Goal: Task Accomplishment & Management: Manage account settings

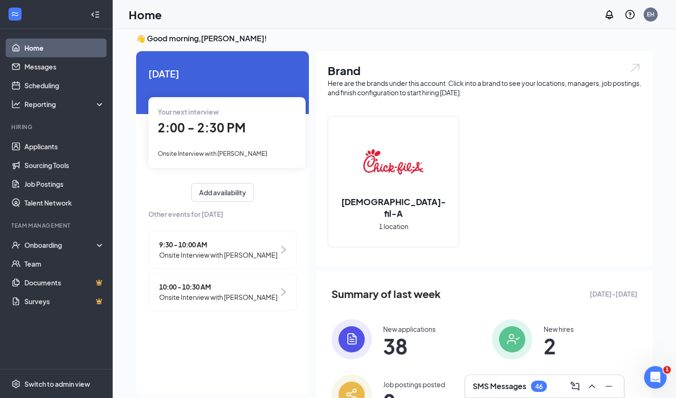
scroll to position [8, 0]
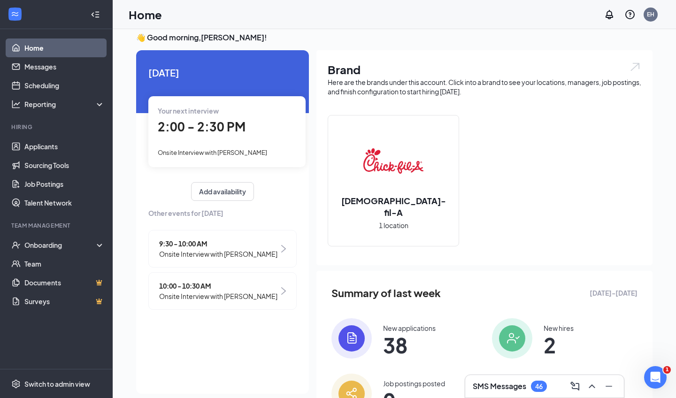
click at [244, 154] on span "Onsite Interview with [PERSON_NAME]" at bounding box center [212, 153] width 109 height 8
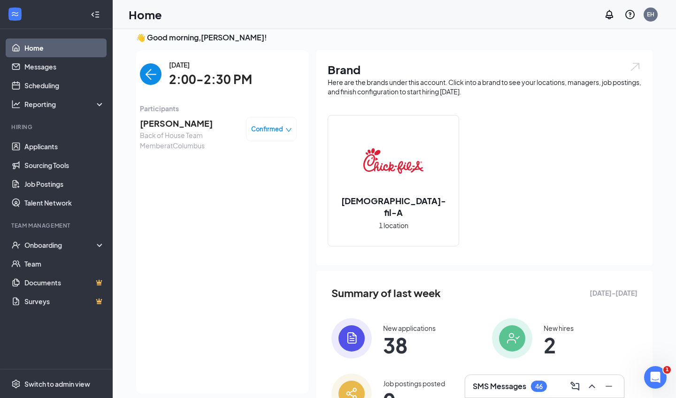
click at [178, 122] on span "[PERSON_NAME]" at bounding box center [189, 123] width 99 height 13
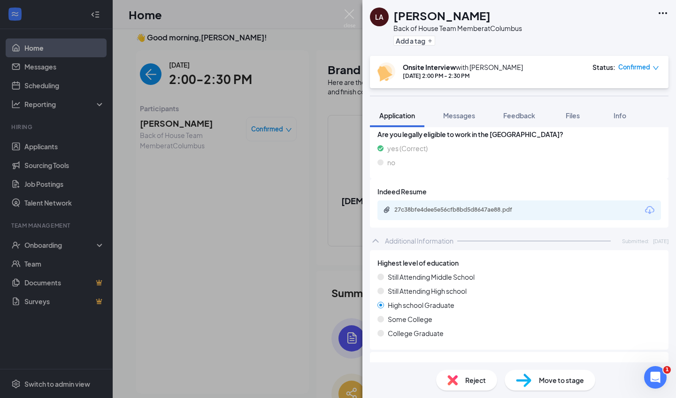
scroll to position [216, 0]
click at [506, 209] on div "27c38bfe4dee5e56cfb8bd5d8647ae88.pdf" at bounding box center [459, 211] width 131 height 8
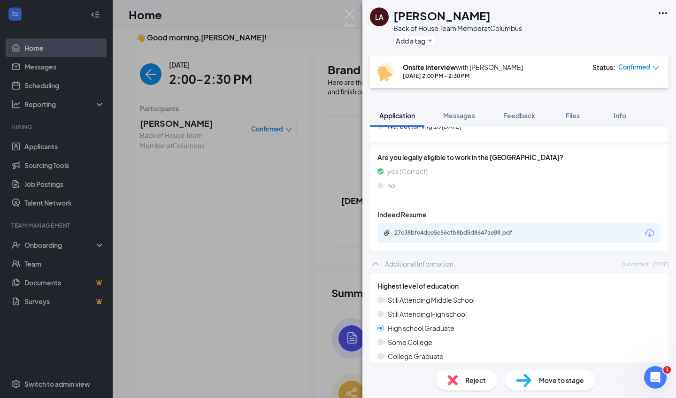
scroll to position [199, 0]
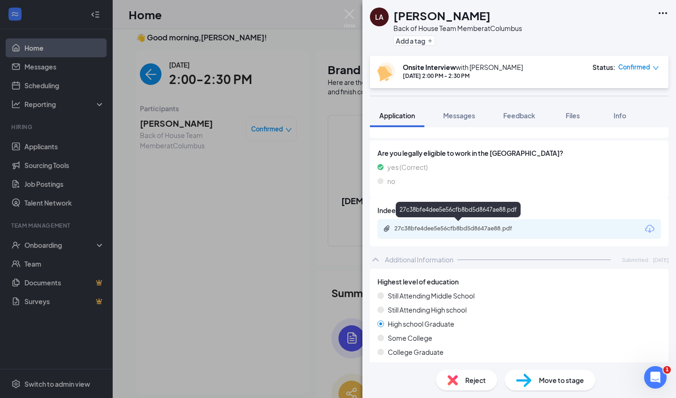
click at [467, 231] on div "27c38bfe4dee5e56cfb8bd5d8647ae88.pdf" at bounding box center [459, 229] width 131 height 8
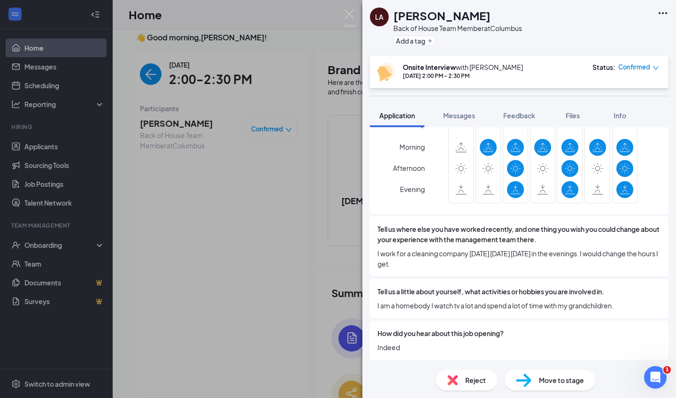
scroll to position [688, 0]
click at [299, 187] on div "LA [PERSON_NAME] Back of House Team Member at [GEOGRAPHIC_DATA] Add a tag Onsit…" at bounding box center [338, 199] width 676 height 398
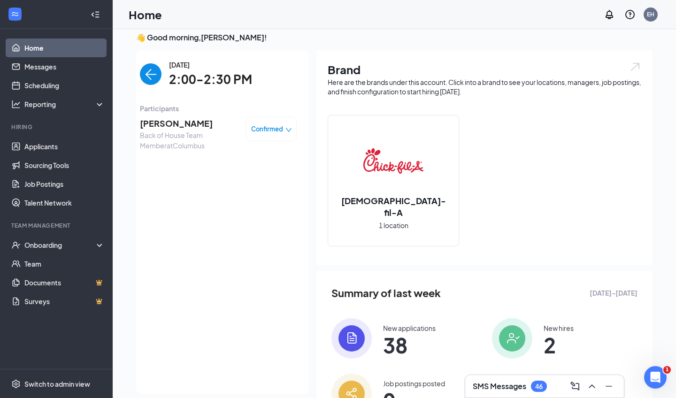
click at [184, 118] on span "[PERSON_NAME]" at bounding box center [189, 123] width 99 height 13
click at [184, 124] on div "LA [PERSON_NAME] Back of House Team Member at [GEOGRAPHIC_DATA] Add a tag Onsit…" at bounding box center [338, 199] width 676 height 398
click at [184, 124] on span "[PERSON_NAME]" at bounding box center [189, 123] width 99 height 13
